Goal: Information Seeking & Learning: Learn about a topic

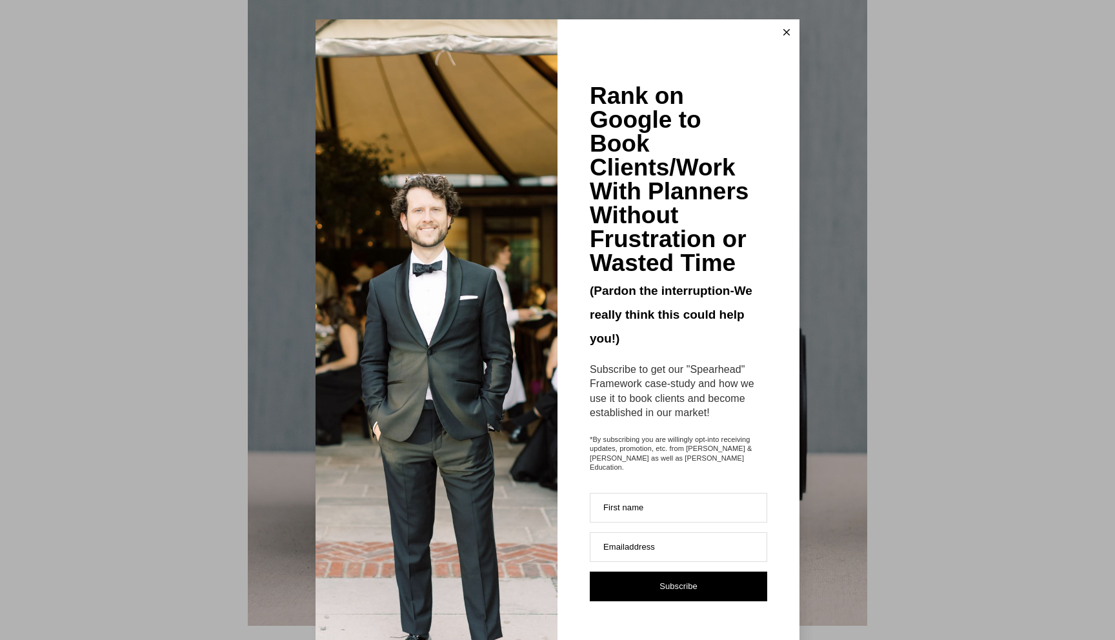
click at [787, 30] on icon at bounding box center [787, 32] width 6 height 6
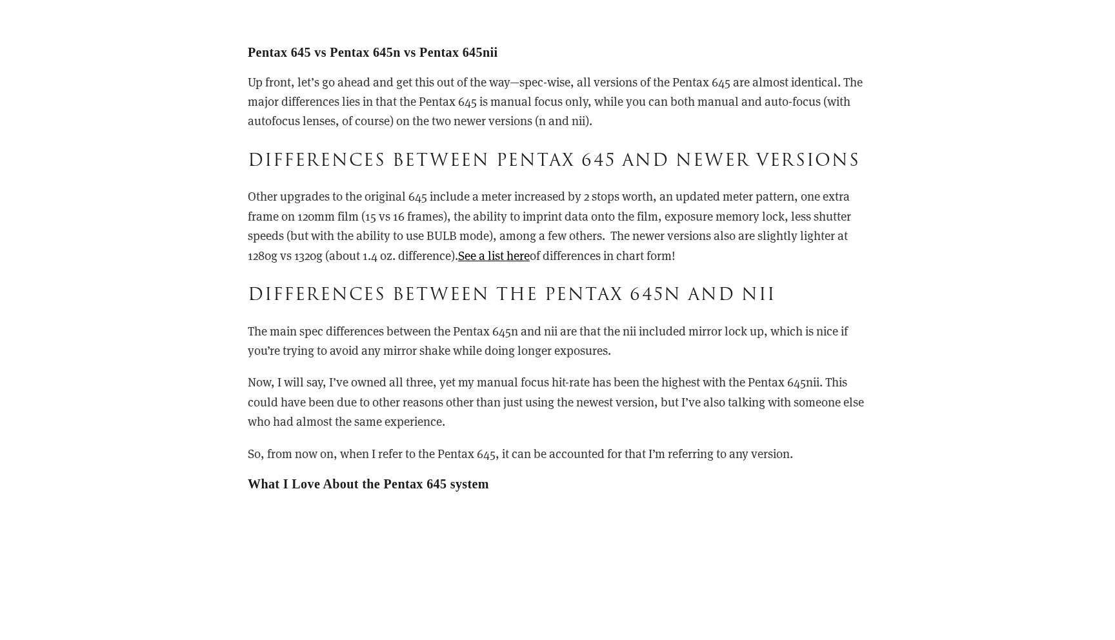
scroll to position [2541, 0]
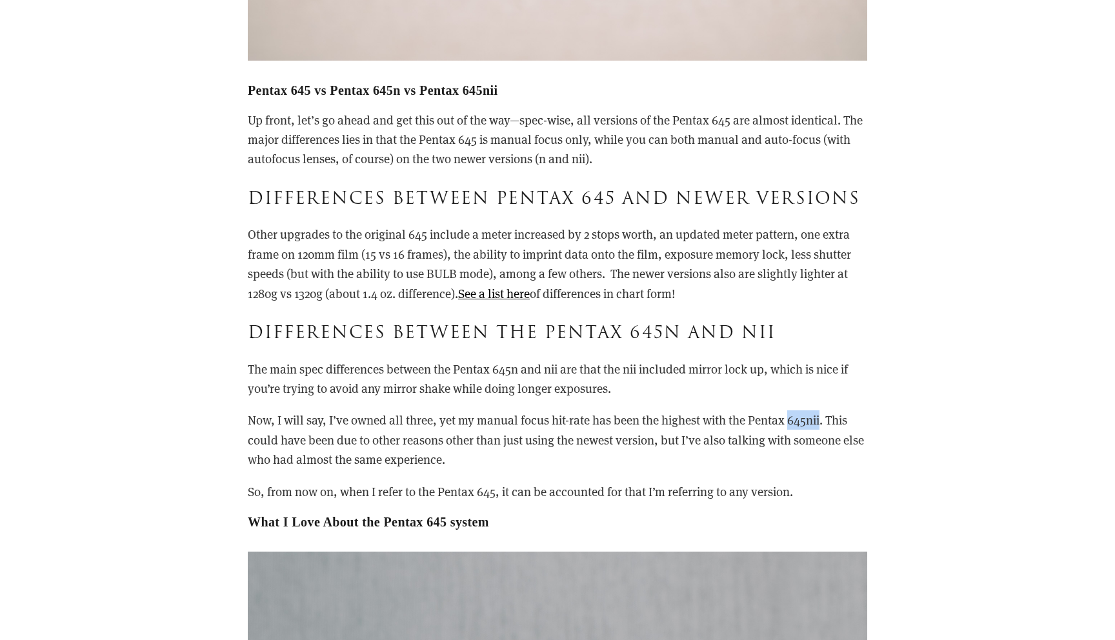
drag, startPoint x: 791, startPoint y: 418, endPoint x: 822, endPoint y: 420, distance: 31.0
click at [822, 420] on p "Now, I will say, I’ve owned all three, yet my manual focus hit-rate has been th…" at bounding box center [558, 439] width 620 height 59
copy p "645nii"
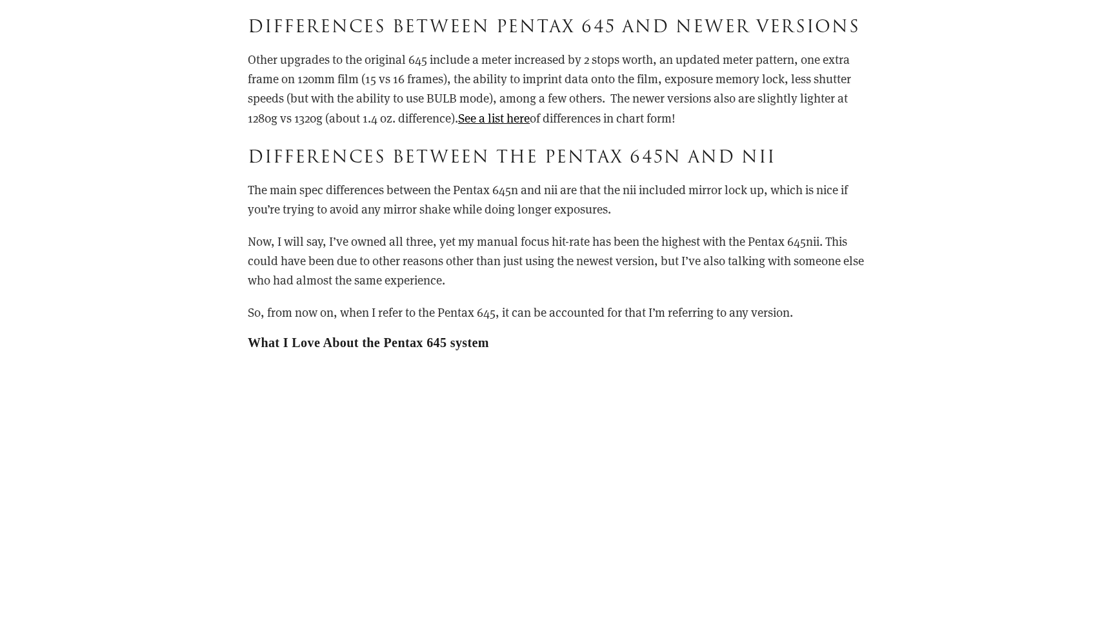
scroll to position [2748, 0]
